Goal: Information Seeking & Learning: Learn about a topic

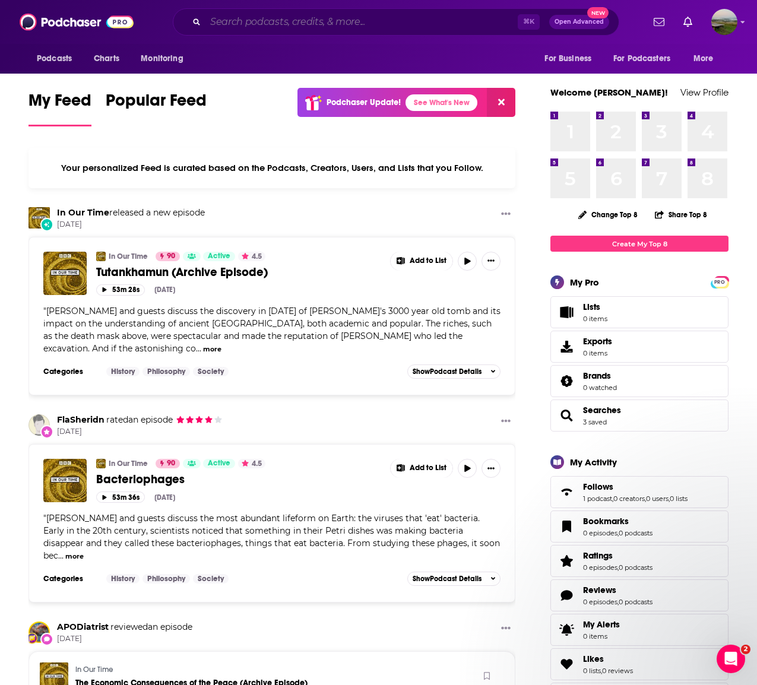
click at [271, 23] on input "Search podcasts, credits, & more..." at bounding box center [362, 21] width 312 height 19
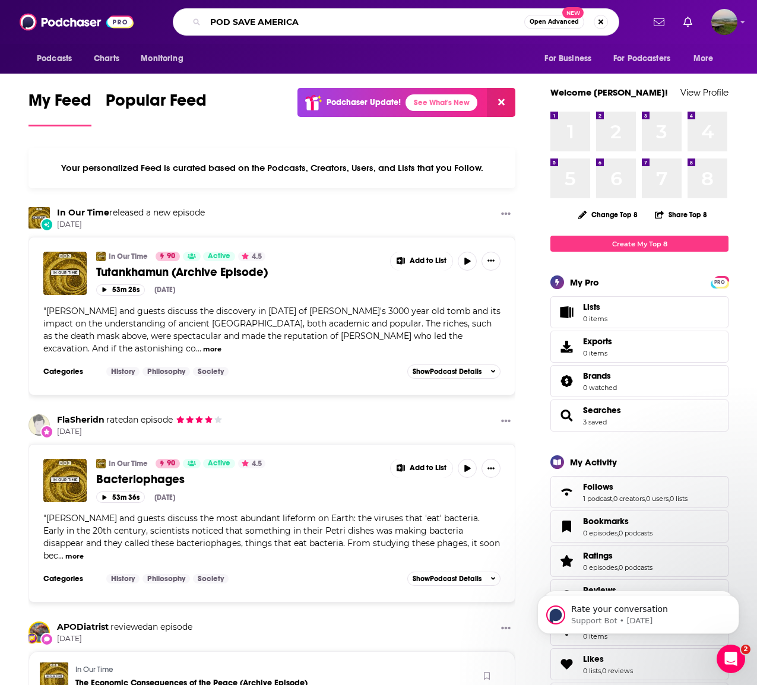
type input "POD SAVE AMERICA"
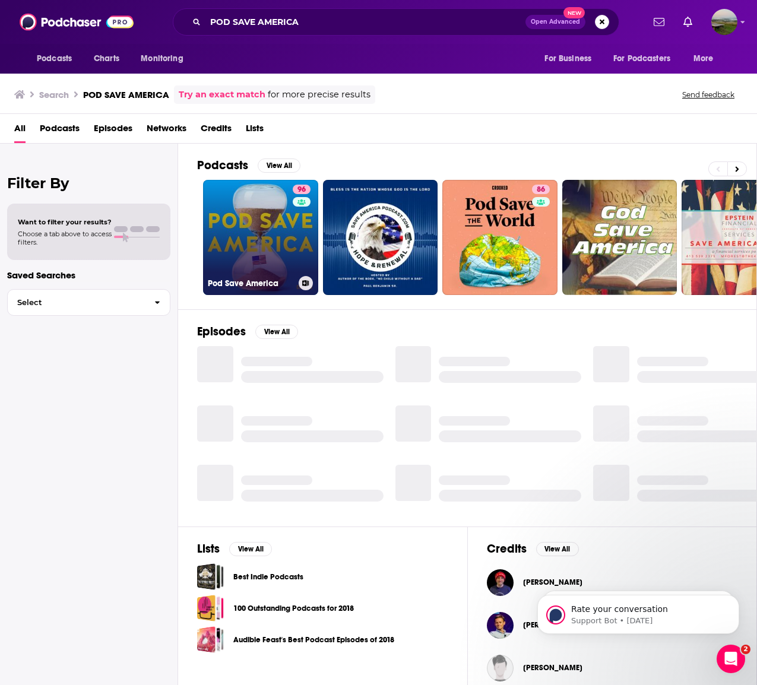
click at [241, 242] on link "96 Pod Save America" at bounding box center [260, 237] width 115 height 115
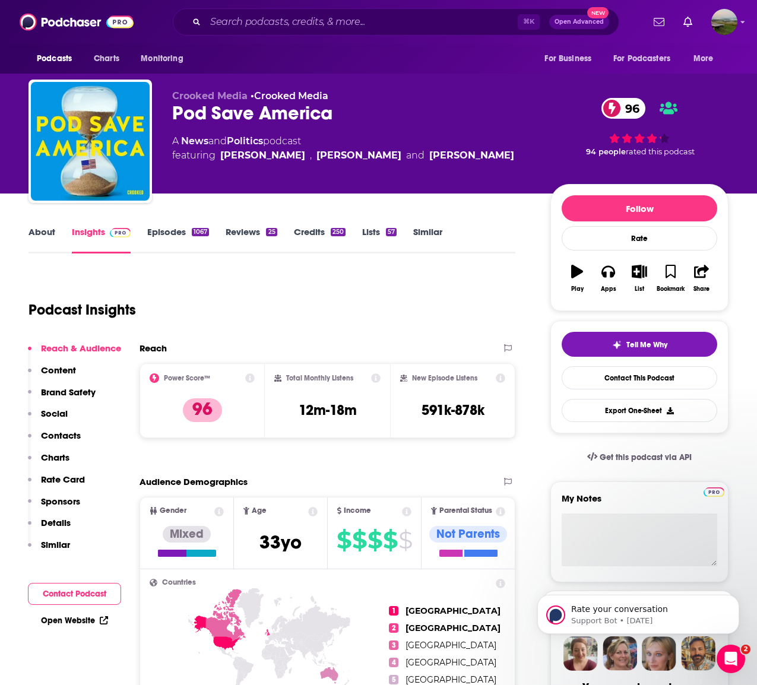
click at [172, 239] on link "Episodes 1067" at bounding box center [178, 239] width 62 height 27
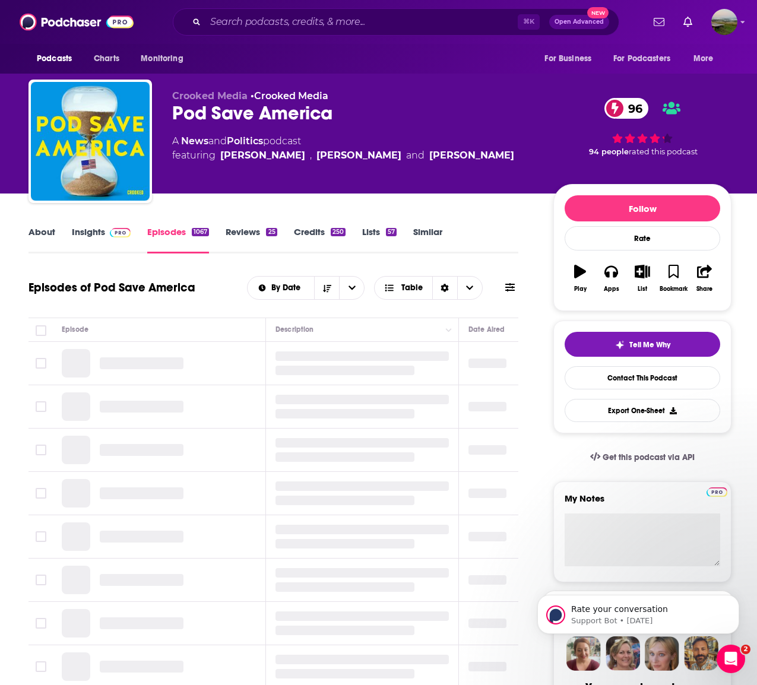
click at [172, 236] on link "Episodes 1067" at bounding box center [178, 239] width 62 height 27
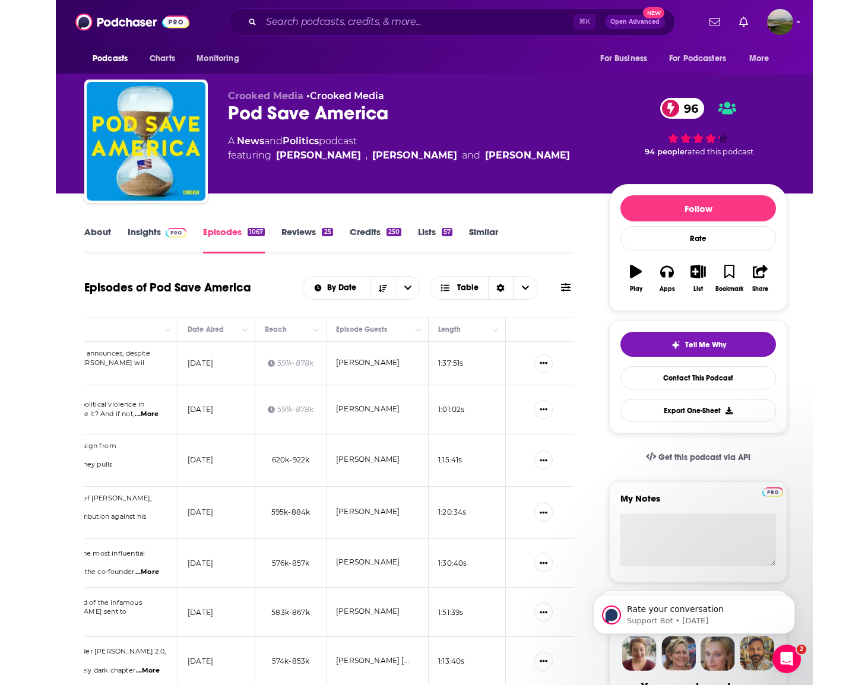
scroll to position [0, 337]
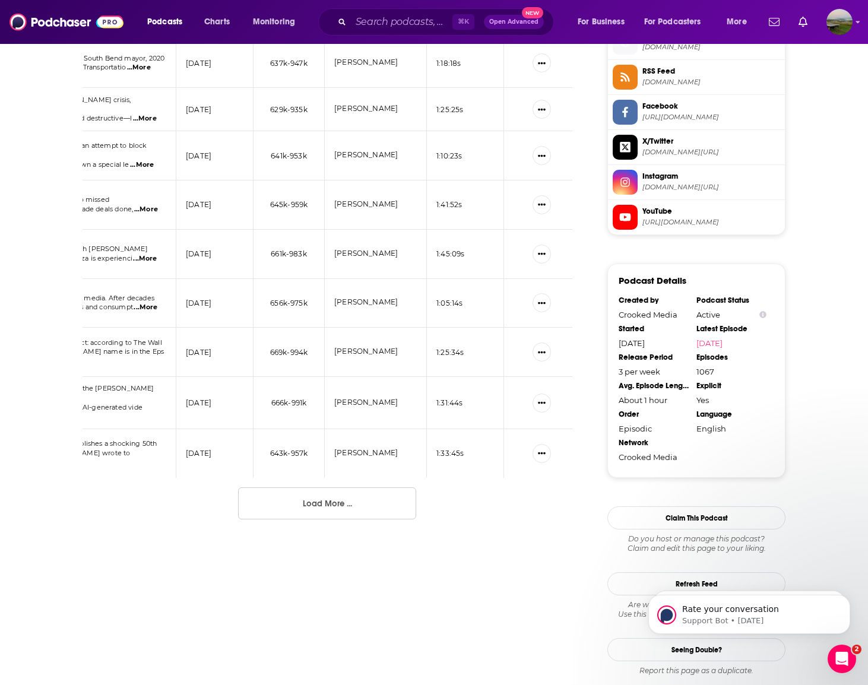
scroll to position [1099, 0]
